Goal: Task Accomplishment & Management: Use online tool/utility

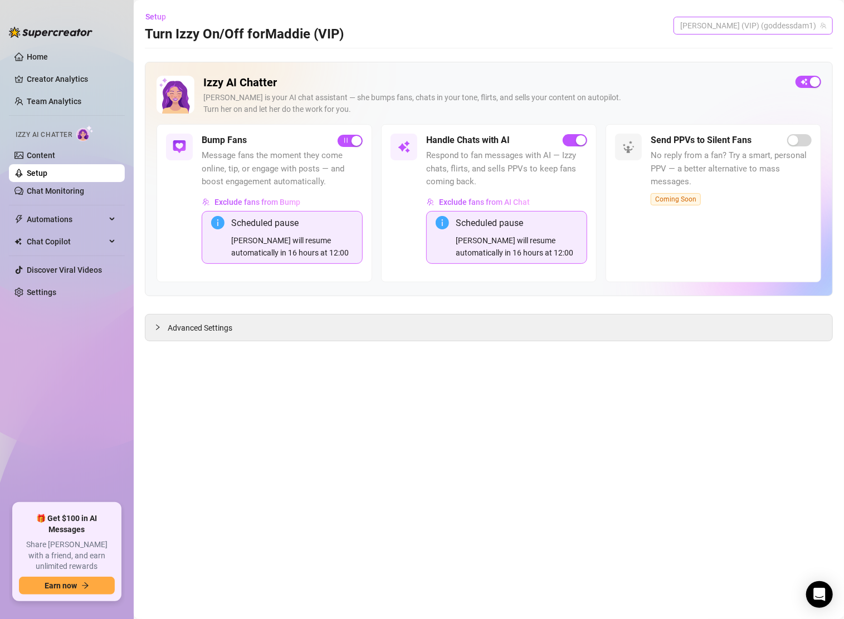
click at [759, 20] on span "[PERSON_NAME] (VIP) (goddessdam1)" at bounding box center [753, 25] width 146 height 17
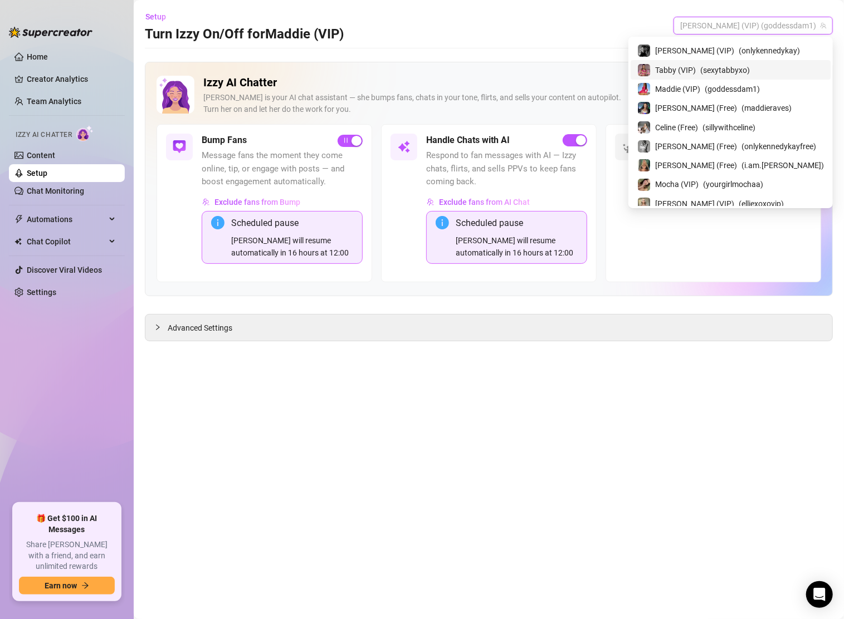
scroll to position [148, 0]
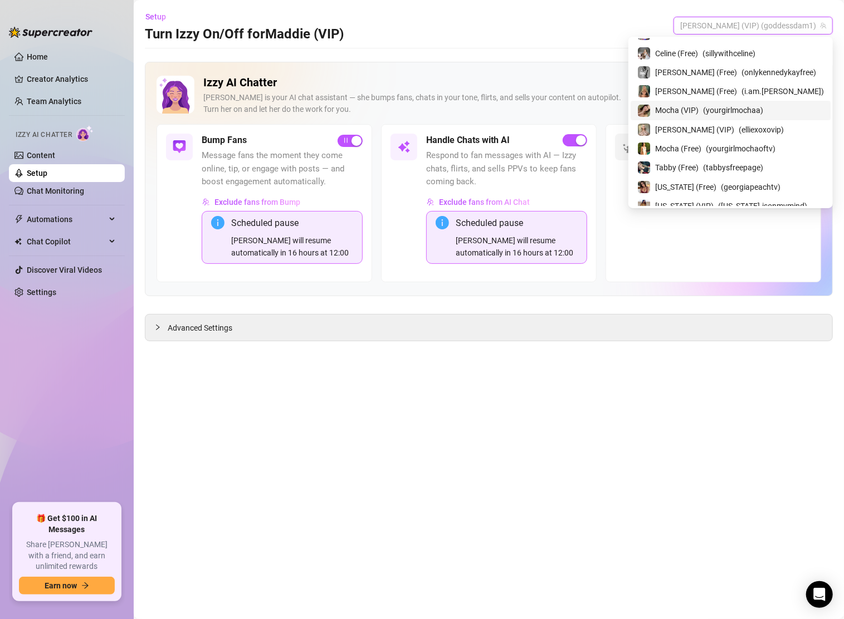
click at [763, 108] on span "( yourgirlmochaa )" at bounding box center [733, 110] width 60 height 12
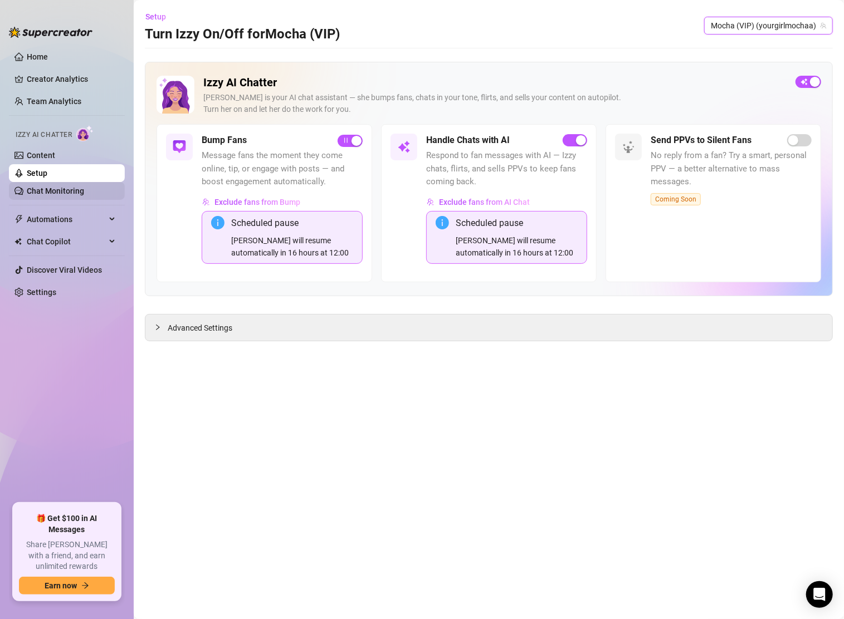
click at [62, 194] on link "Chat Monitoring" at bounding box center [55, 191] width 57 height 9
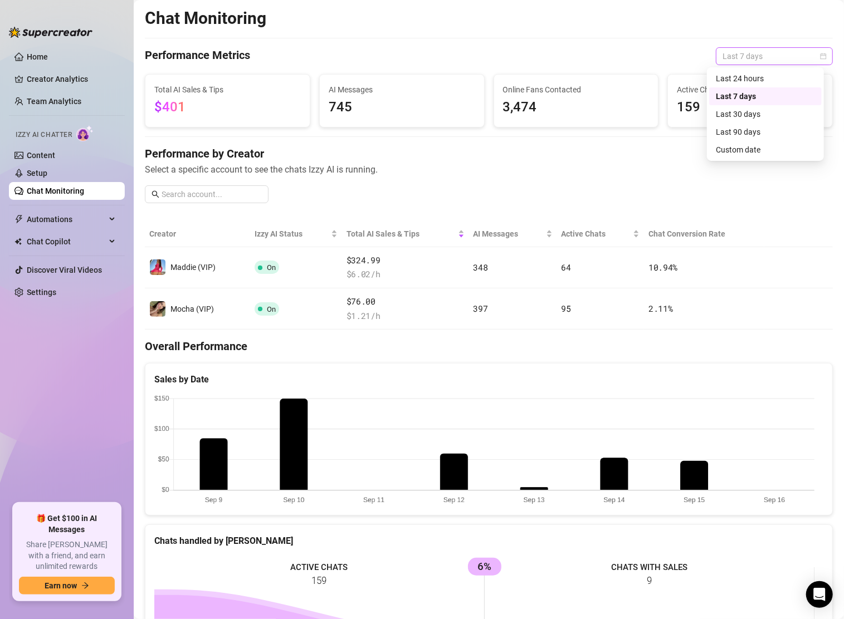
click at [735, 52] on span "Last 7 days" at bounding box center [774, 56] width 104 height 17
click at [740, 76] on div "Last 24 hours" at bounding box center [764, 78] width 99 height 12
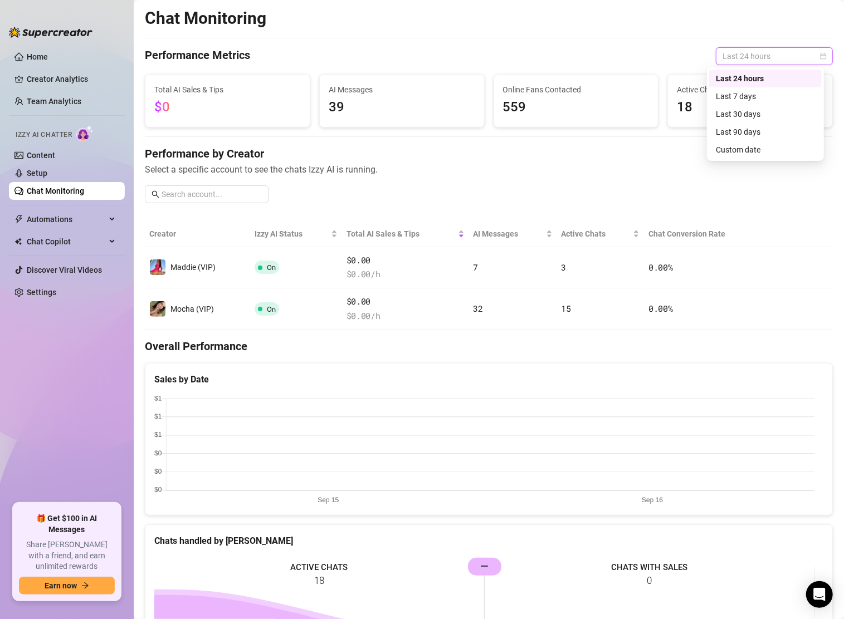
click at [734, 56] on span "Last 24 hours" at bounding box center [774, 56] width 104 height 17
click at [750, 129] on div "Last 90 days" at bounding box center [764, 132] width 99 height 12
